Goal: Information Seeking & Learning: Learn about a topic

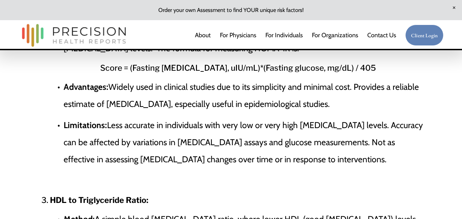
scroll to position [479, 0]
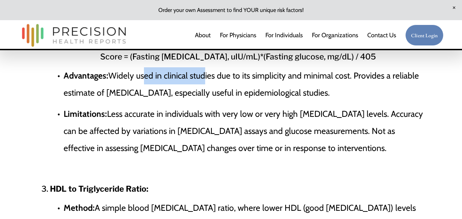
drag, startPoint x: 141, startPoint y: 78, endPoint x: 204, endPoint y: 82, distance: 62.7
click at [204, 82] on p "Advantages: Widely used in clinical studies due to its simplicity and minimal c…" at bounding box center [245, 84] width 362 height 34
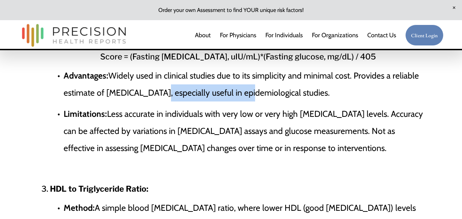
drag, startPoint x: 203, startPoint y: 93, endPoint x: 234, endPoint y: 94, distance: 30.8
click at [234, 94] on p "Advantages: Widely used in clinical studies due to its simplicity and minimal c…" at bounding box center [245, 84] width 362 height 34
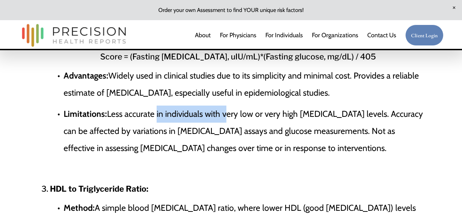
drag, startPoint x: 156, startPoint y: 120, endPoint x: 225, endPoint y: 120, distance: 68.4
click at [225, 120] on p "Limitations: Less accurate in individuals with very low or very high [MEDICAL_D…" at bounding box center [245, 131] width 362 height 51
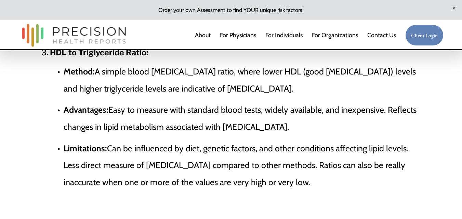
scroll to position [615, 0]
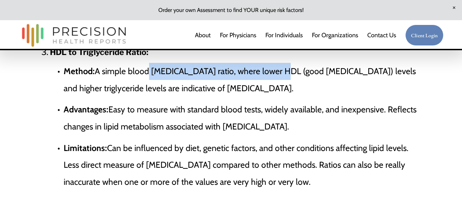
drag, startPoint x: 145, startPoint y: 75, endPoint x: 266, endPoint y: 68, distance: 121.9
click at [266, 68] on p "Method: A simple blood [MEDICAL_DATA] ratio, where lower HDL (good [MEDICAL_DAT…" at bounding box center [245, 80] width 362 height 34
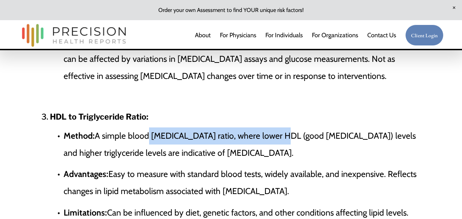
scroll to position [547, 0]
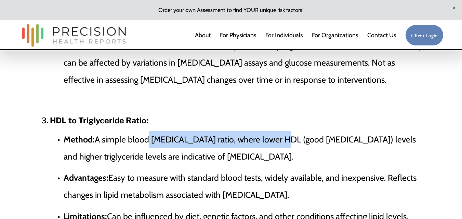
click at [204, 148] on p "Method: A simple blood [MEDICAL_DATA] ratio, where lower HDL (good [MEDICAL_DAT…" at bounding box center [245, 148] width 362 height 34
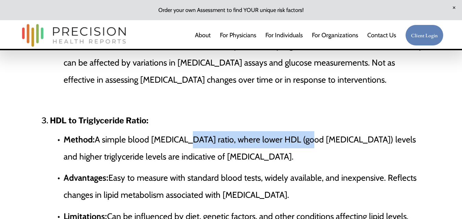
drag, startPoint x: 178, startPoint y: 143, endPoint x: 290, endPoint y: 133, distance: 112.6
click at [290, 133] on li "HDL to Triglyceride Ratio: Method: A simple blood [MEDICAL_DATA] ratio, where l…" at bounding box center [237, 197] width 375 height 167
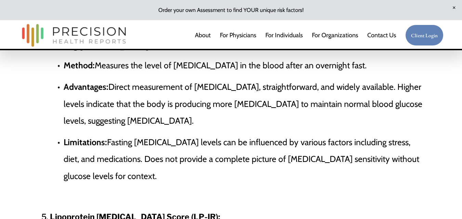
scroll to position [786, 0]
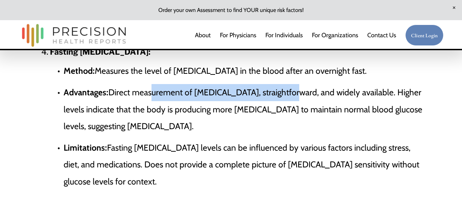
drag, startPoint x: 151, startPoint y: 97, endPoint x: 281, endPoint y: 98, distance: 129.9
click at [281, 98] on p "Advantages: Direct measurement of [MEDICAL_DATA], straightforward, and widely a…" at bounding box center [245, 109] width 362 height 51
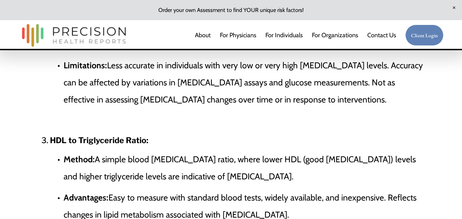
scroll to position [561, 0]
